Goal: Communication & Community: Connect with others

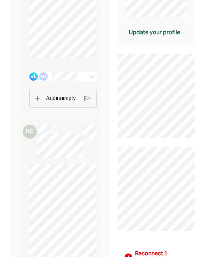
scroll to position [213, 0]
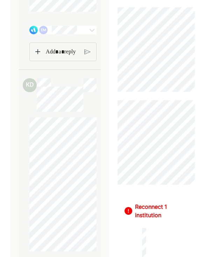
click at [90, 33] on img at bounding box center [92, 30] width 8 height 8
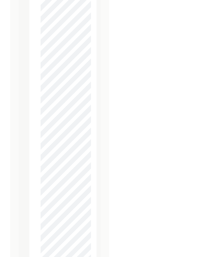
scroll to position [3937, 0]
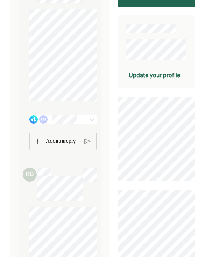
scroll to position [178, 0]
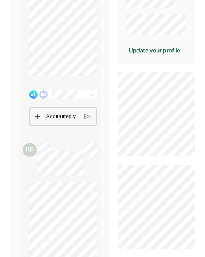
scroll to position [183, 0]
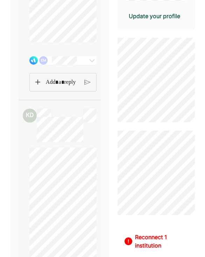
click at [91, 65] on img at bounding box center [92, 60] width 8 height 8
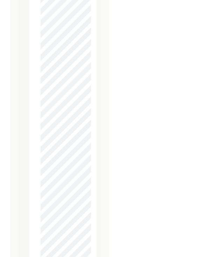
scroll to position [3830, 0]
